Goal: Browse casually

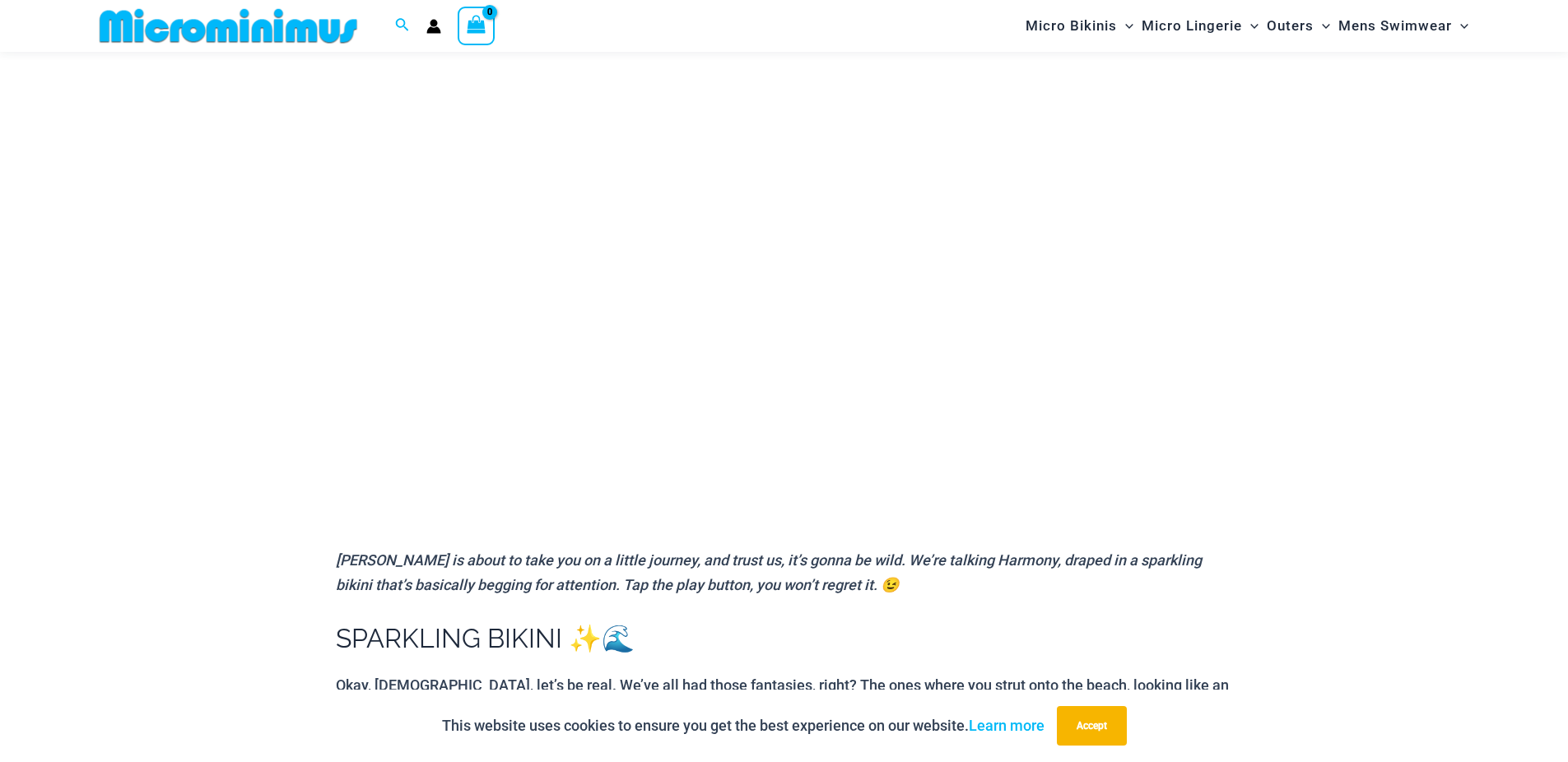
scroll to position [183, 0]
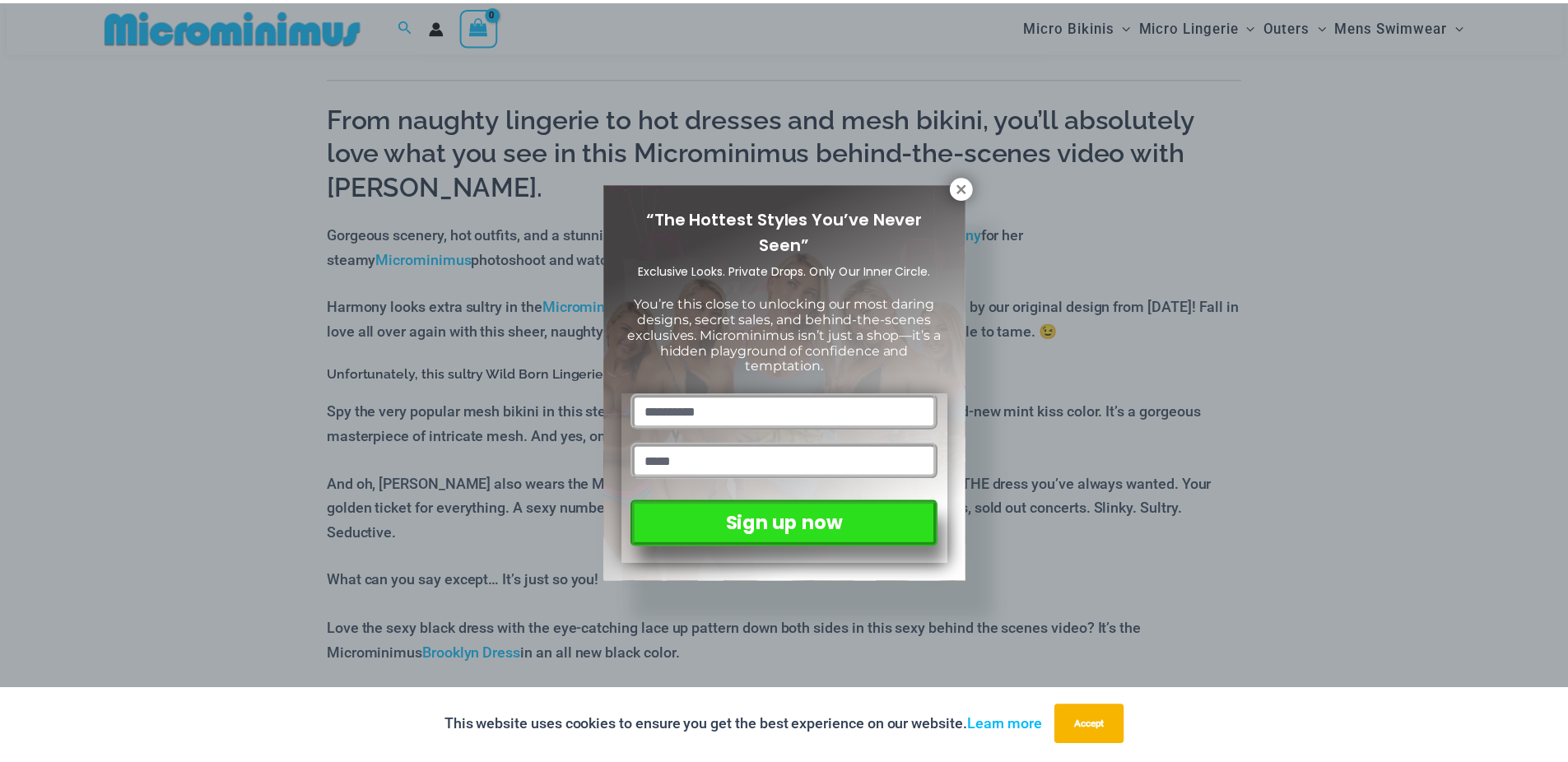
scroll to position [577, 0]
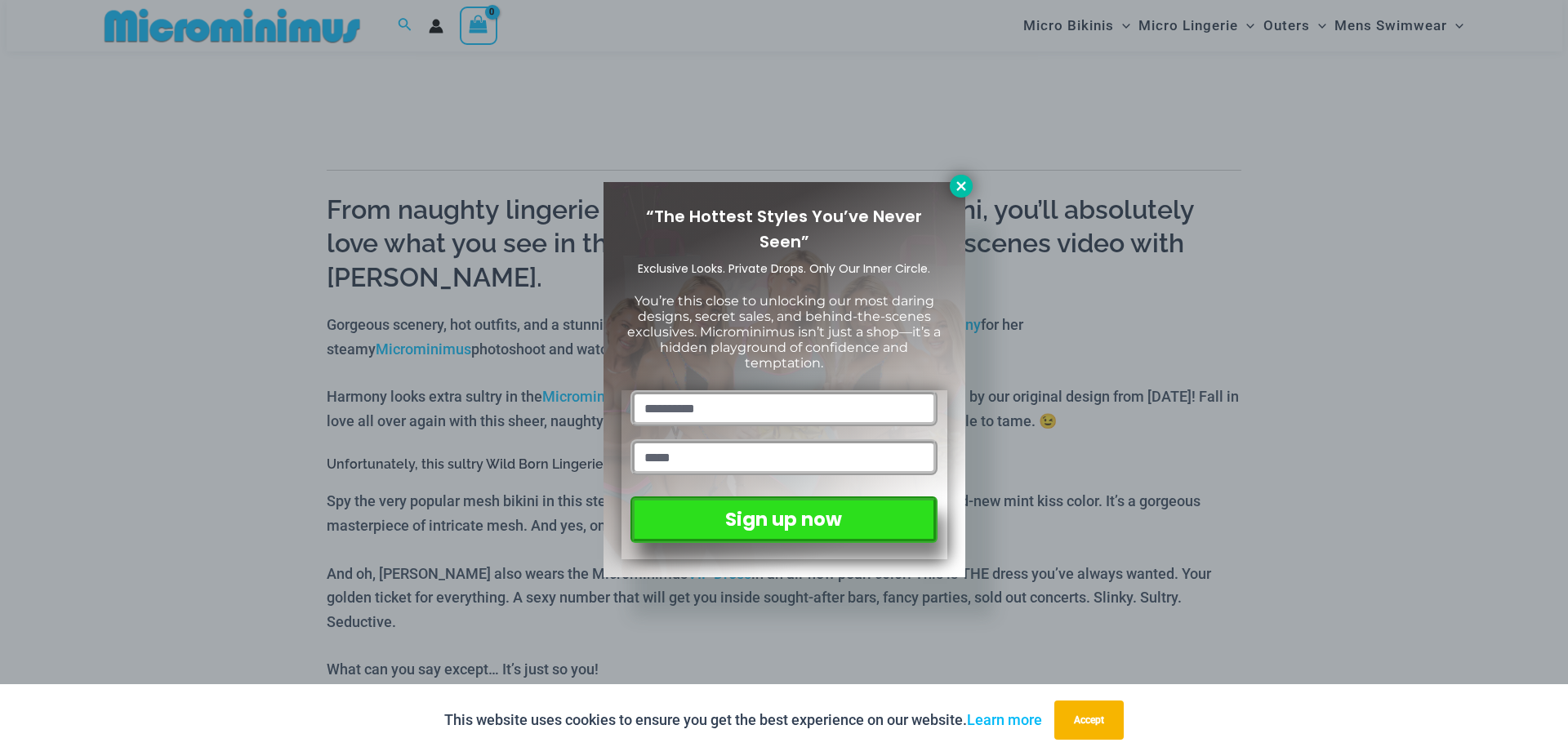
click at [954, 187] on icon at bounding box center [961, 186] width 15 height 15
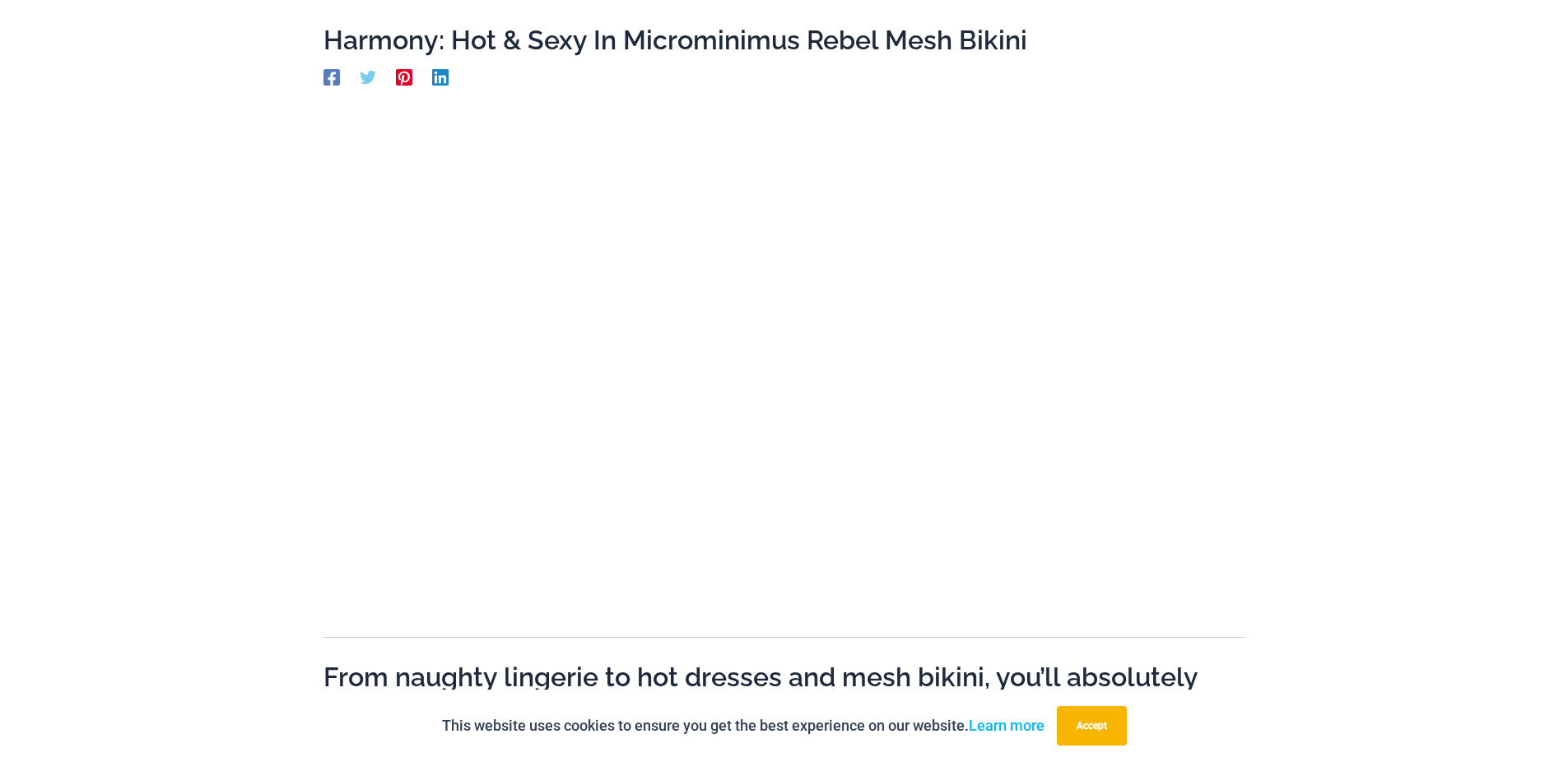
scroll to position [0, 0]
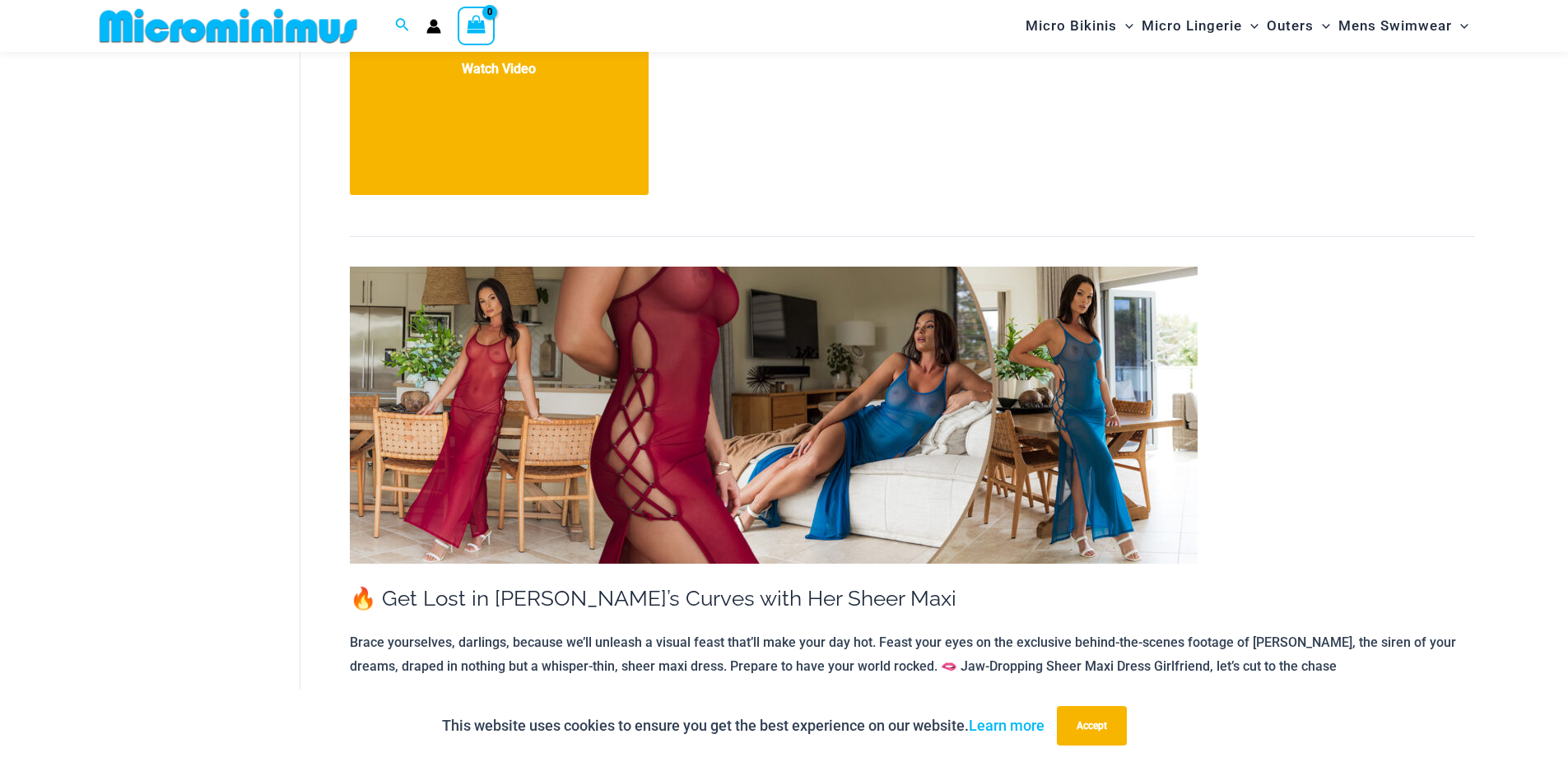
scroll to position [6999, 0]
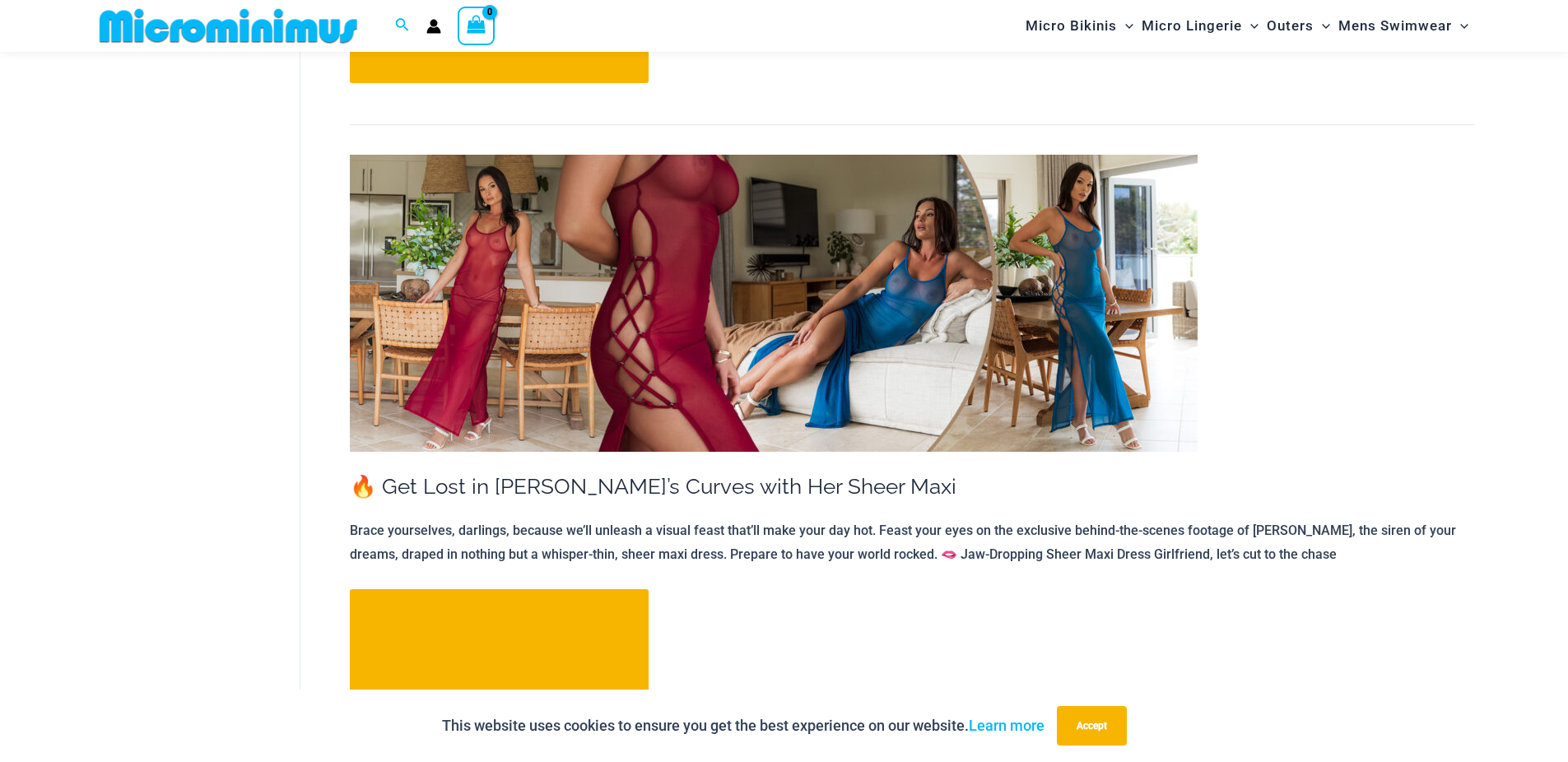
click at [772, 308] on img at bounding box center [774, 303] width 848 height 297
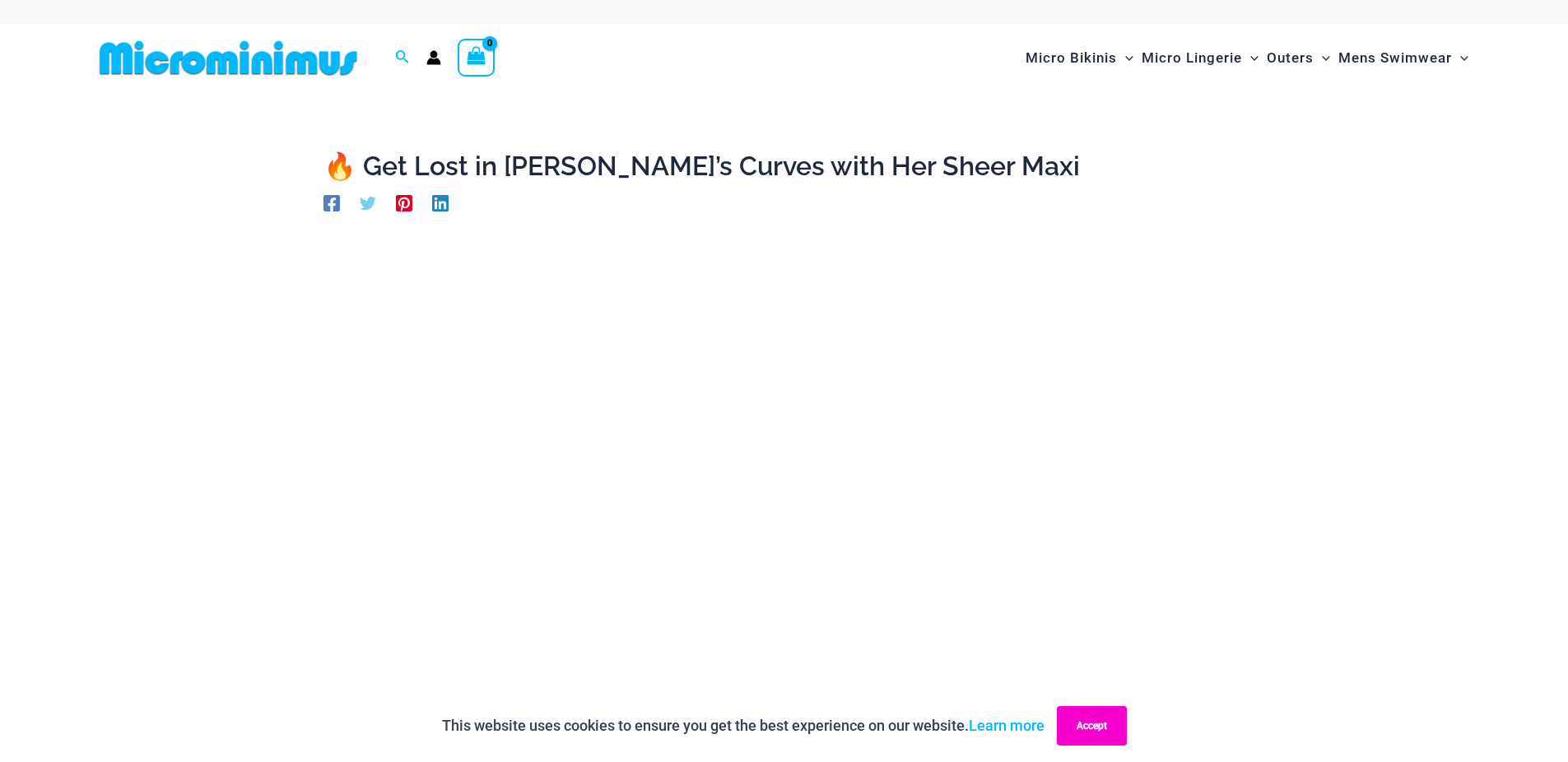
click at [1103, 725] on button "Accept" at bounding box center [1092, 725] width 70 height 39
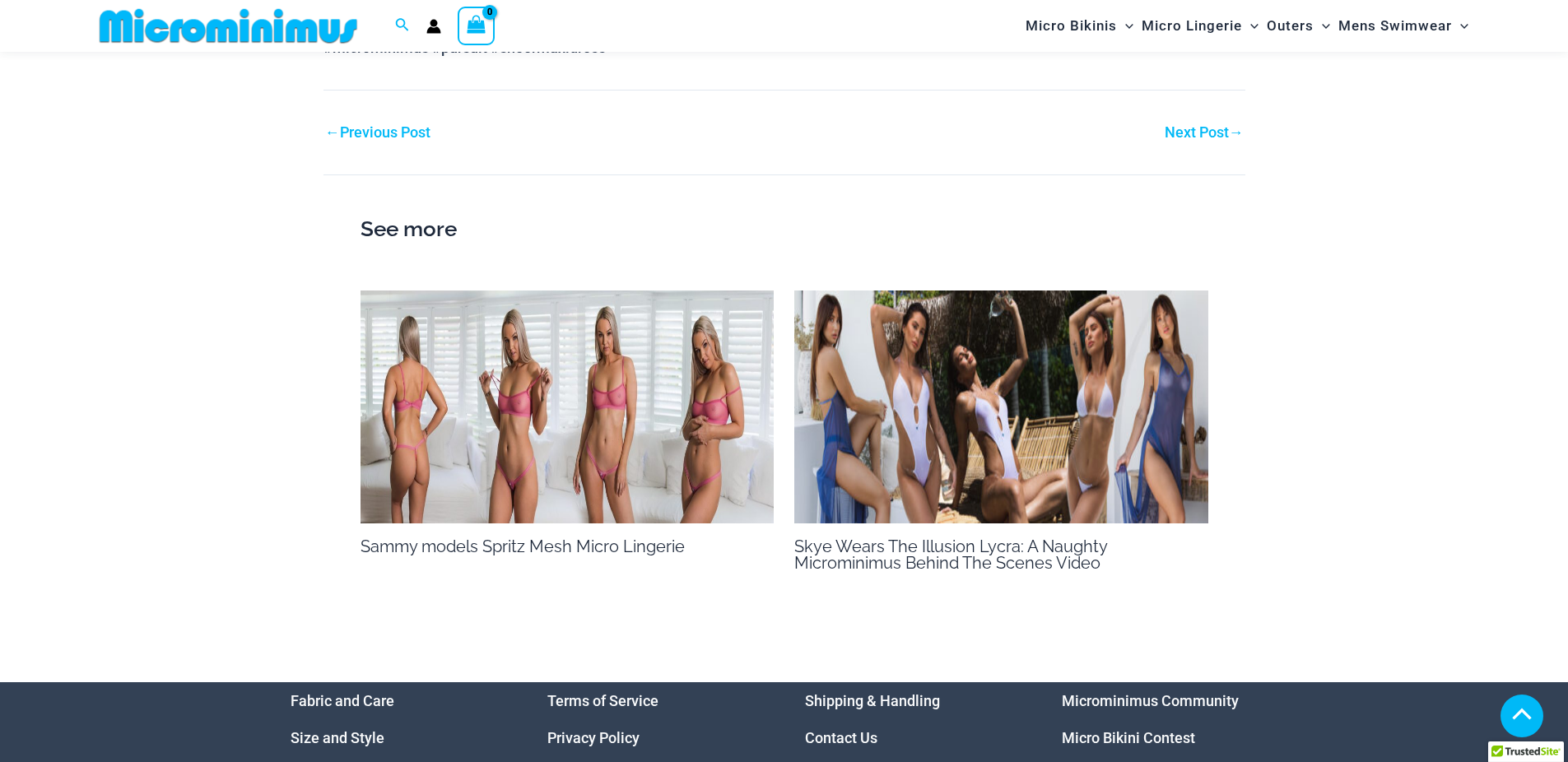
scroll to position [1582, 0]
